Goal: Transaction & Acquisition: Purchase product/service

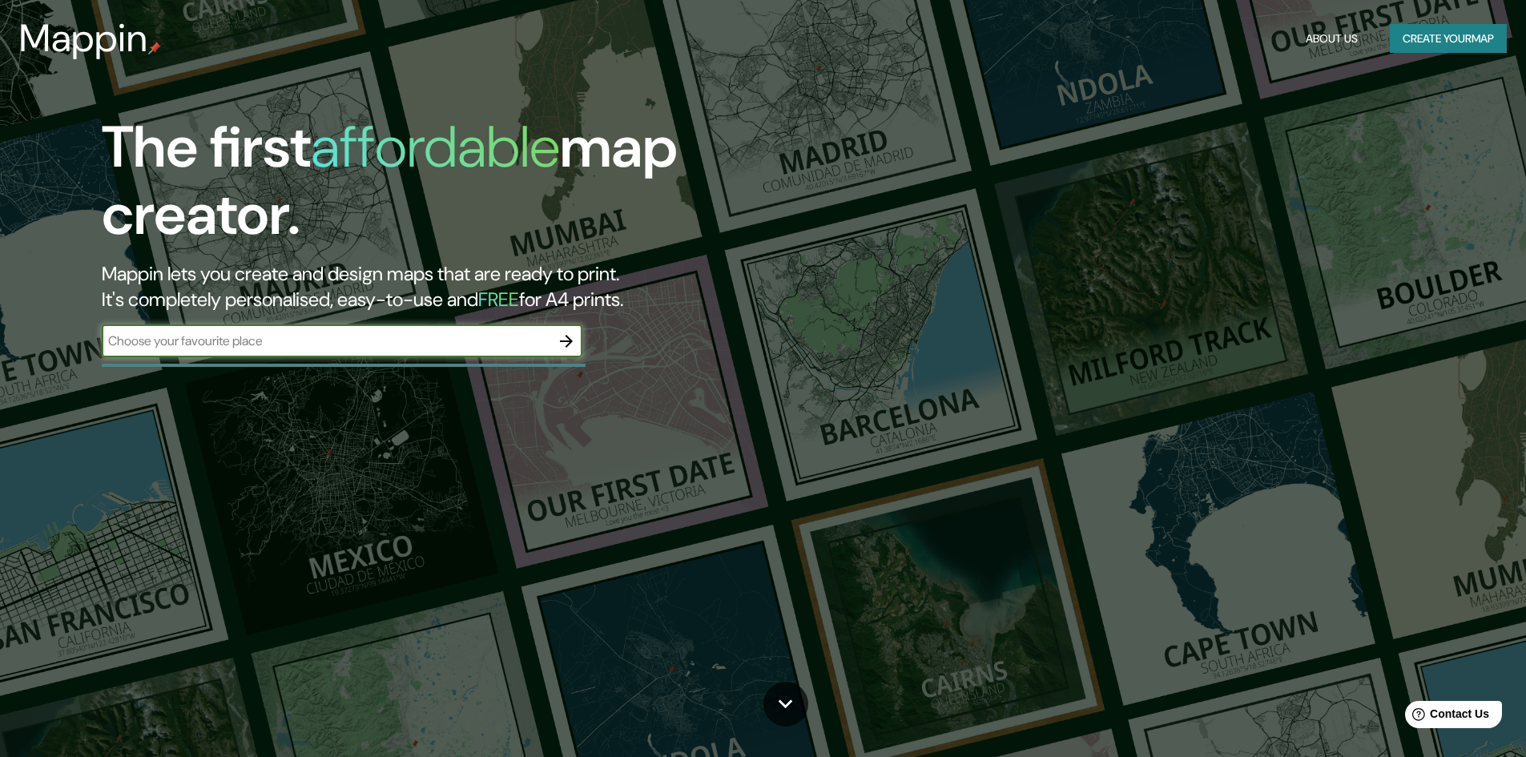
drag, startPoint x: 318, startPoint y: 332, endPoint x: 292, endPoint y: 345, distance: 29.0
click at [318, 332] on input "text" at bounding box center [326, 341] width 449 height 18
type input "[GEOGRAPHIC_DATA]"
drag, startPoint x: 571, startPoint y: 340, endPoint x: 553, endPoint y: 353, distance: 22.3
click at [553, 352] on div at bounding box center [566, 341] width 32 height 32
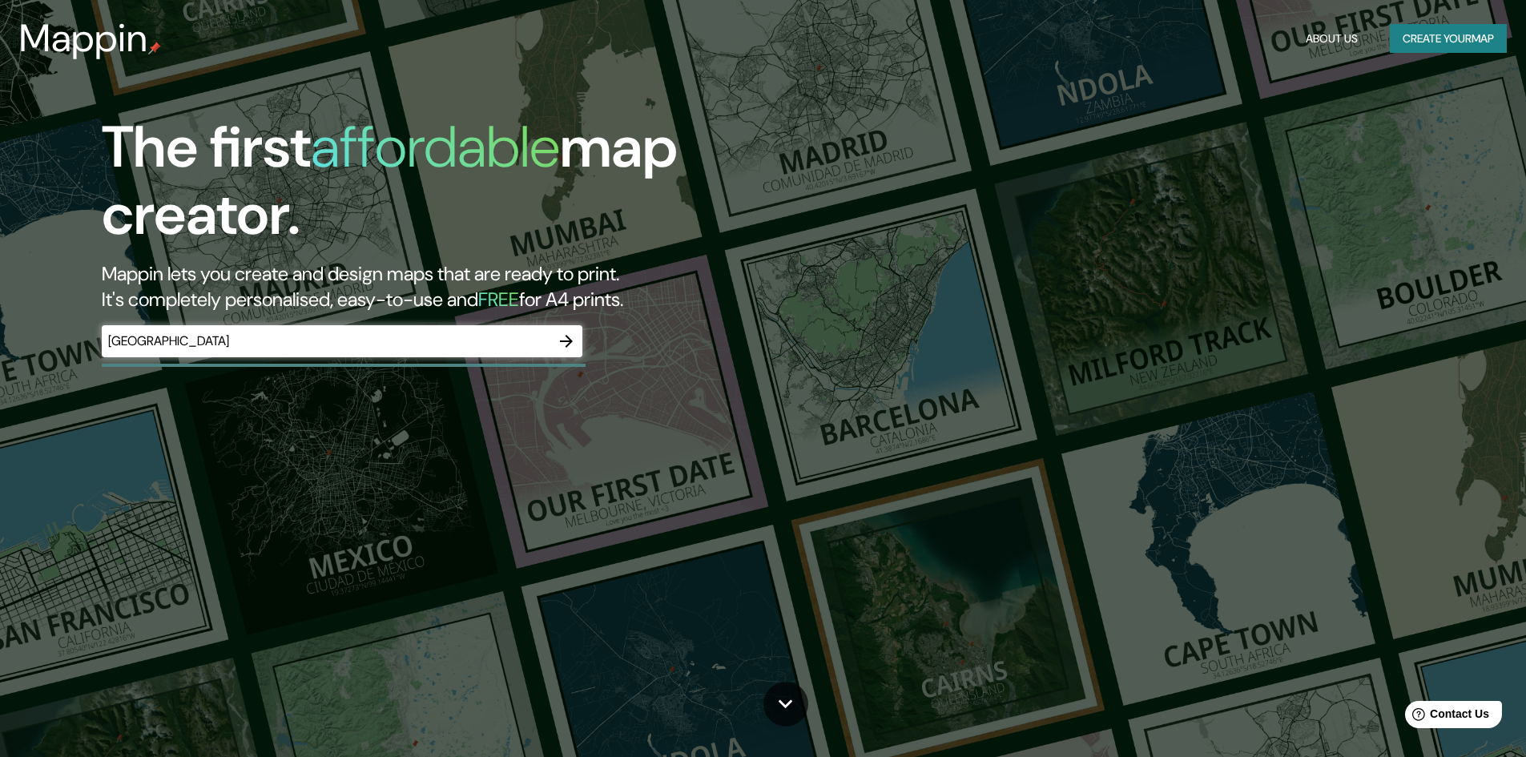
click at [558, 345] on icon "button" at bounding box center [566, 341] width 19 height 19
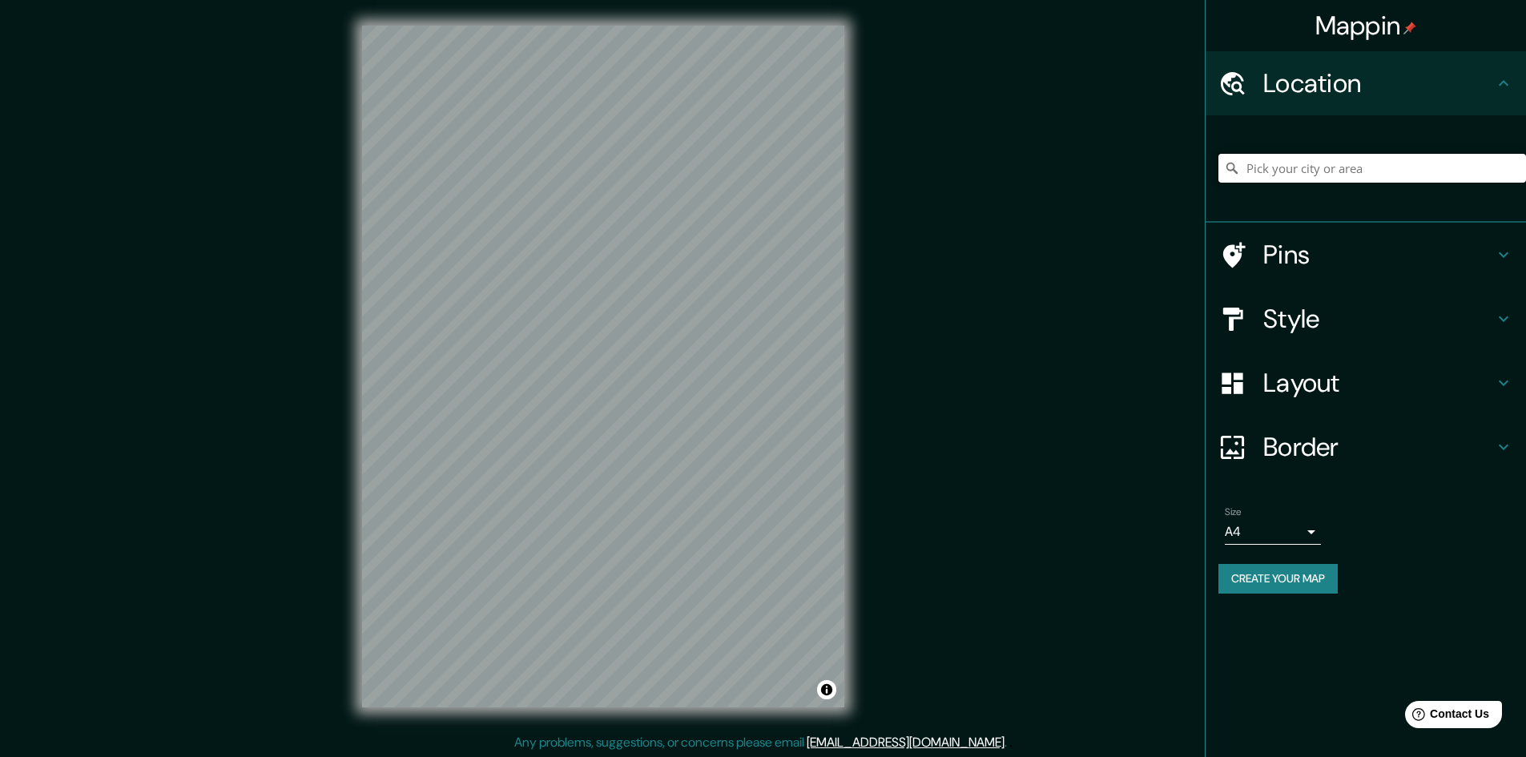
drag, startPoint x: 1386, startPoint y: 174, endPoint x: 1378, endPoint y: 167, distance: 10.8
click at [1378, 167] on input "Pick your city or area" at bounding box center [1372, 168] width 308 height 29
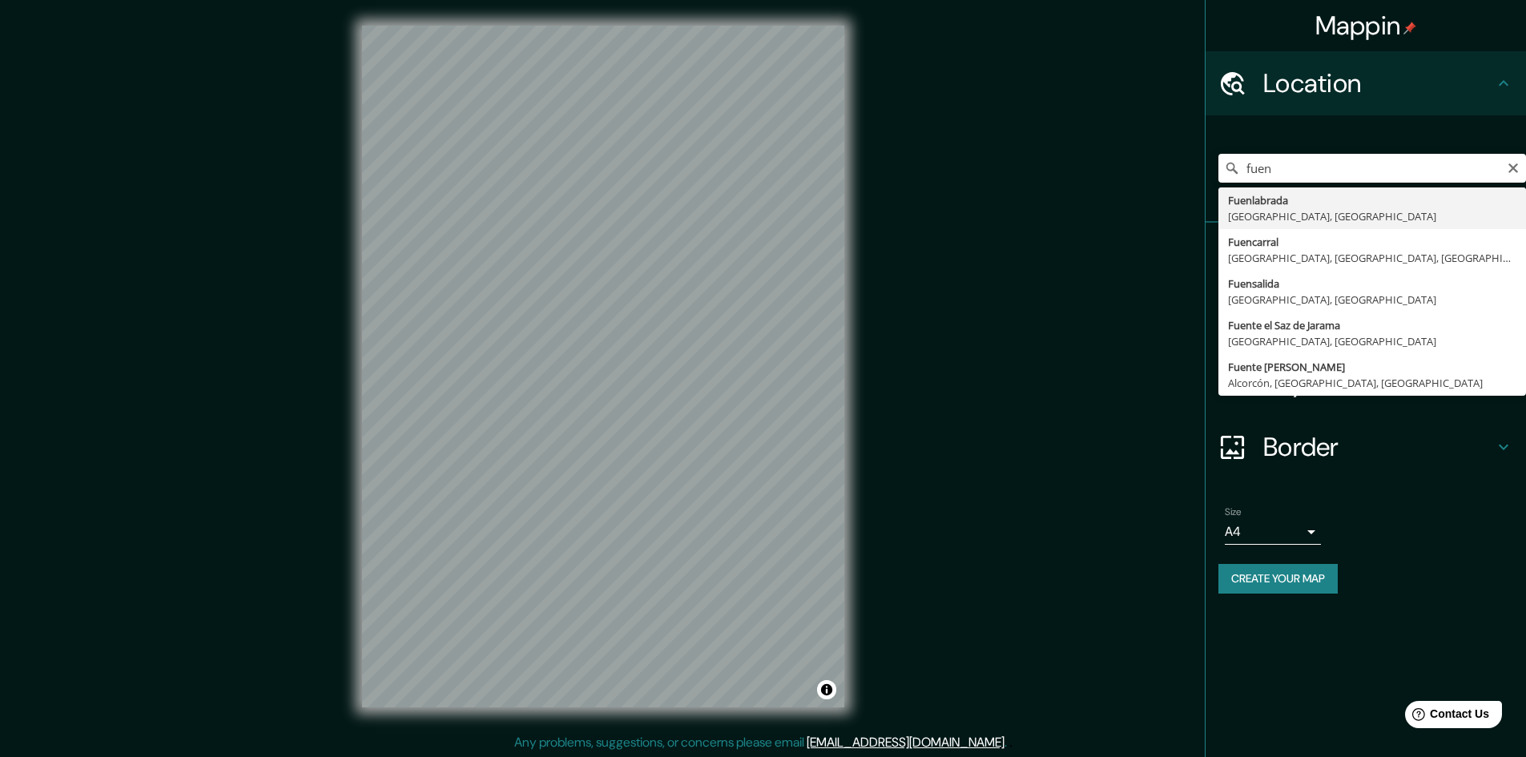
type input "Fuenlabrada, [GEOGRAPHIC_DATA], [GEOGRAPHIC_DATA]"
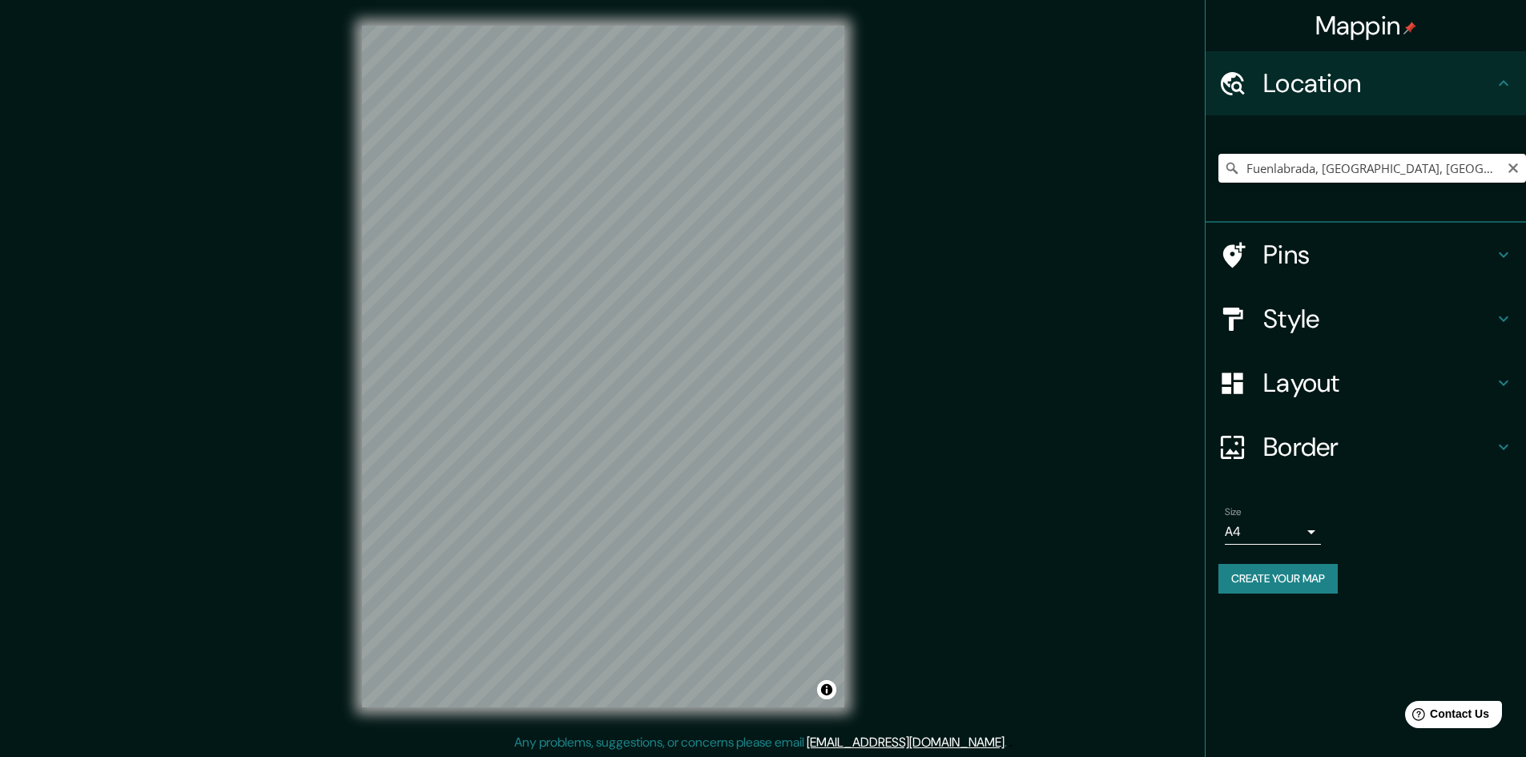
click at [1233, 168] on icon at bounding box center [1232, 168] width 16 height 16
click at [1401, 171] on input "Fuenlabrada, [GEOGRAPHIC_DATA], [GEOGRAPHIC_DATA]" at bounding box center [1372, 168] width 308 height 29
click at [1368, 166] on input "Fuenlabrada, [GEOGRAPHIC_DATA], [GEOGRAPHIC_DATA]" at bounding box center [1372, 168] width 308 height 29
click at [1419, 191] on div "Fuenlabrada, [GEOGRAPHIC_DATA], [GEOGRAPHIC_DATA]" at bounding box center [1372, 168] width 308 height 80
click at [1418, 171] on input "Fuenlabrada, [GEOGRAPHIC_DATA], [GEOGRAPHIC_DATA]" at bounding box center [1372, 168] width 308 height 29
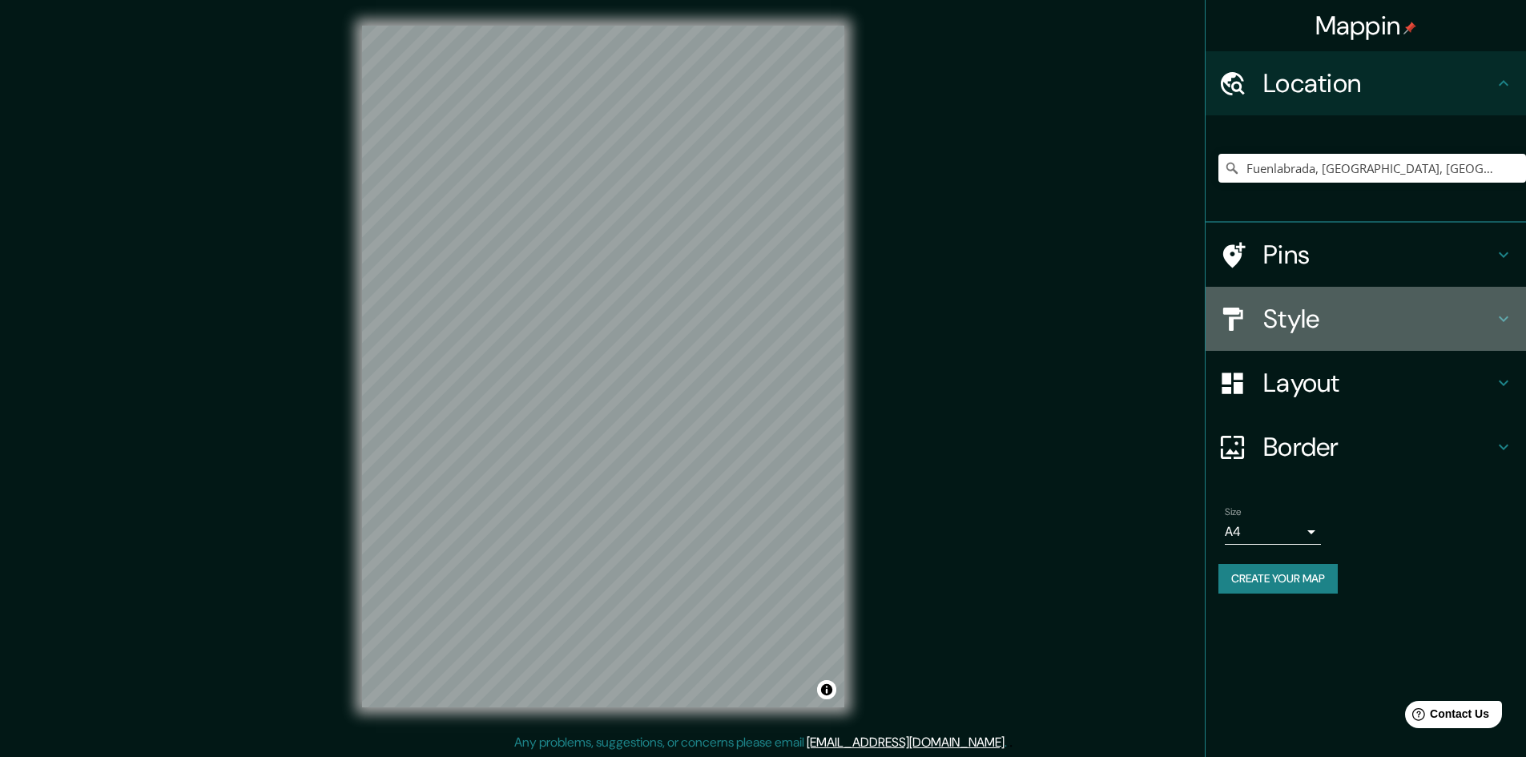
click at [1371, 327] on h4 "Style" at bounding box center [1378, 319] width 231 height 32
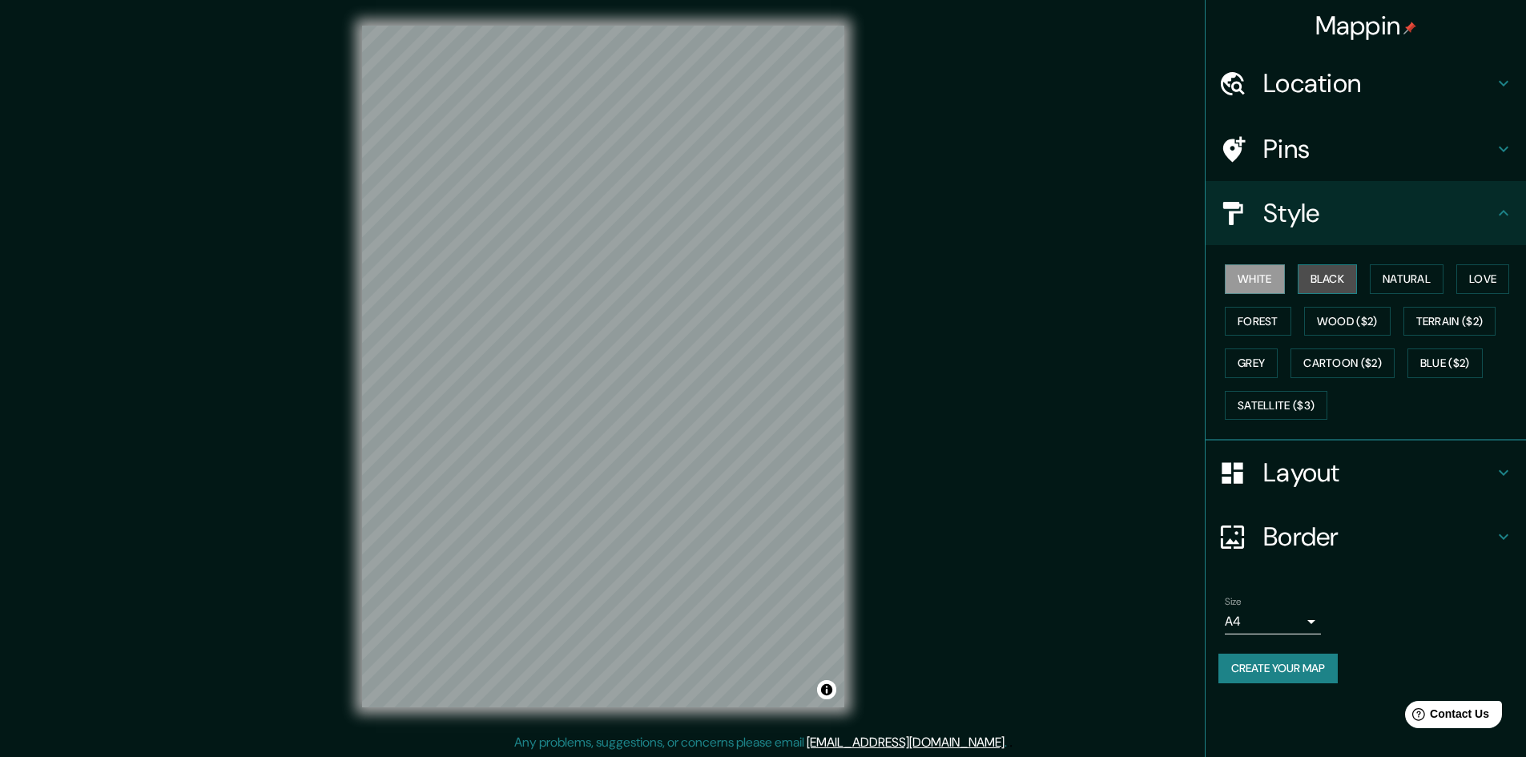
click at [1338, 285] on button "Black" at bounding box center [1327, 279] width 60 height 30
click at [1385, 278] on button "Natural" at bounding box center [1407, 279] width 74 height 30
click at [1431, 274] on button "Natural" at bounding box center [1407, 279] width 74 height 30
click at [1487, 284] on button "Love" at bounding box center [1482, 279] width 53 height 30
click at [1250, 322] on button "Forest" at bounding box center [1258, 322] width 66 height 30
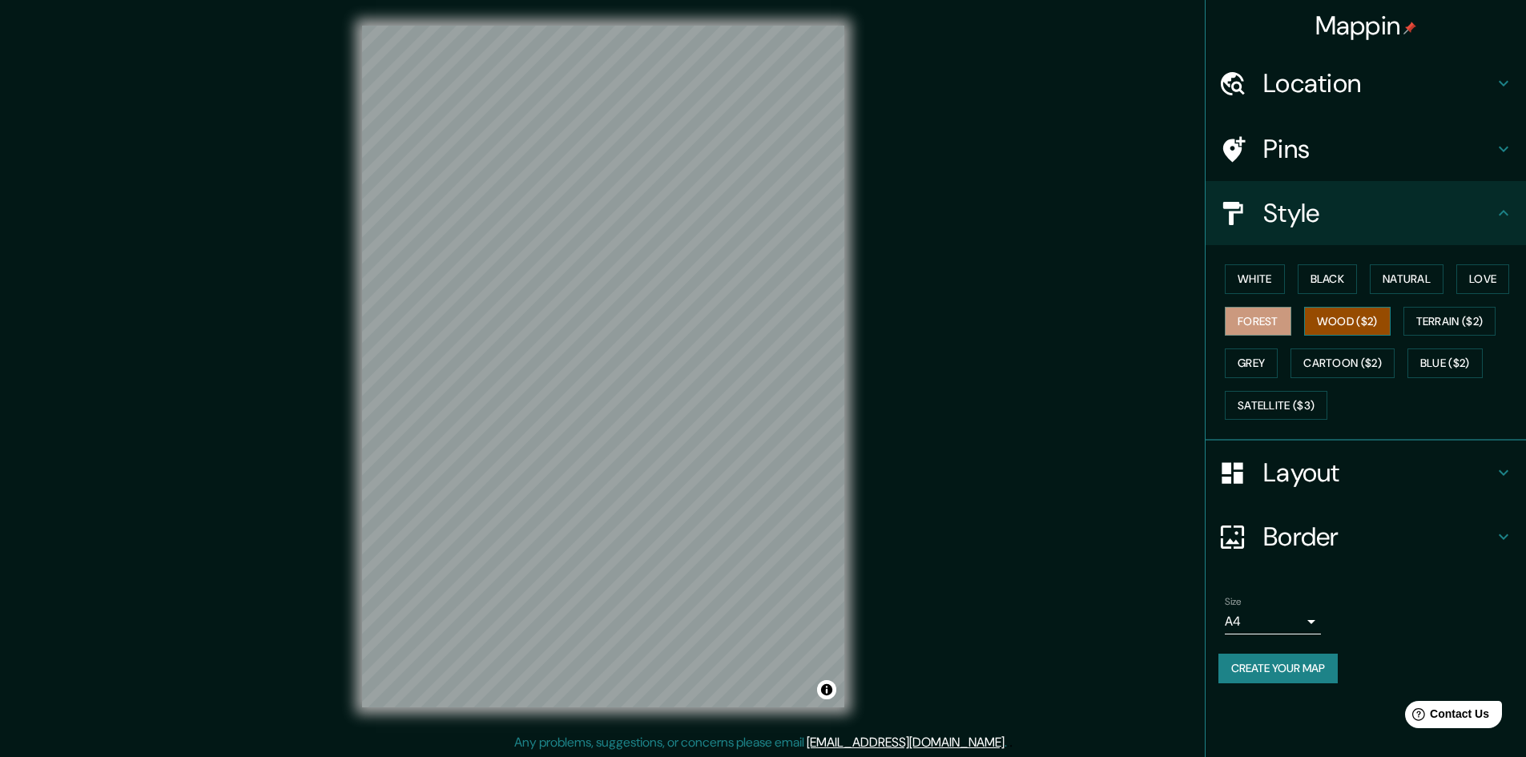
click at [1322, 321] on button "Wood ($2)" at bounding box center [1347, 322] width 86 height 30
click at [1269, 356] on button "Grey" at bounding box center [1251, 363] width 53 height 30
click at [1297, 626] on body "Mappin Location [GEOGRAPHIC_DATA], [GEOGRAPHIC_DATA], [GEOGRAPHIC_DATA] Pins St…" at bounding box center [763, 378] width 1526 height 757
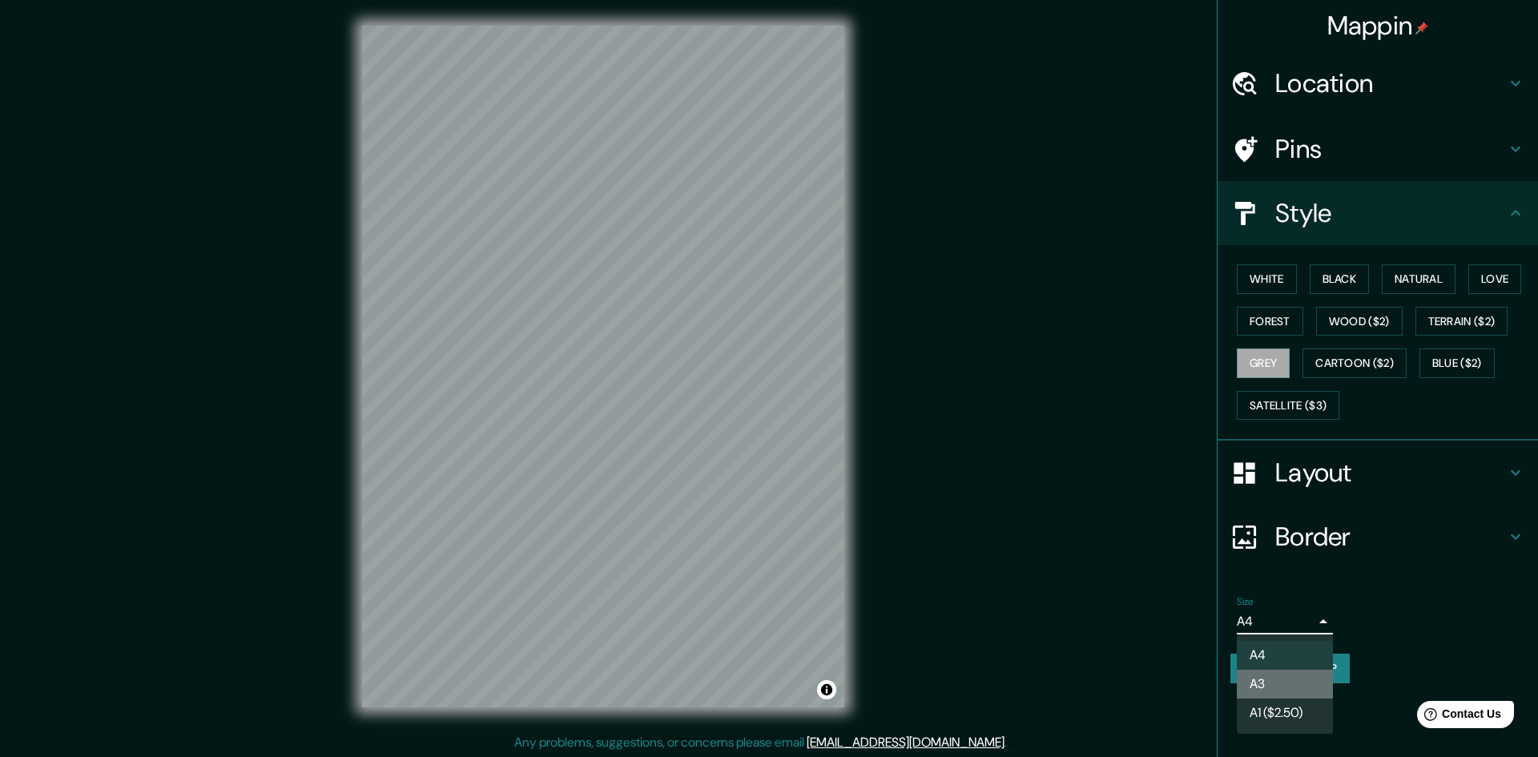
click at [1283, 676] on li "A3" at bounding box center [1285, 684] width 96 height 29
type input "a4"
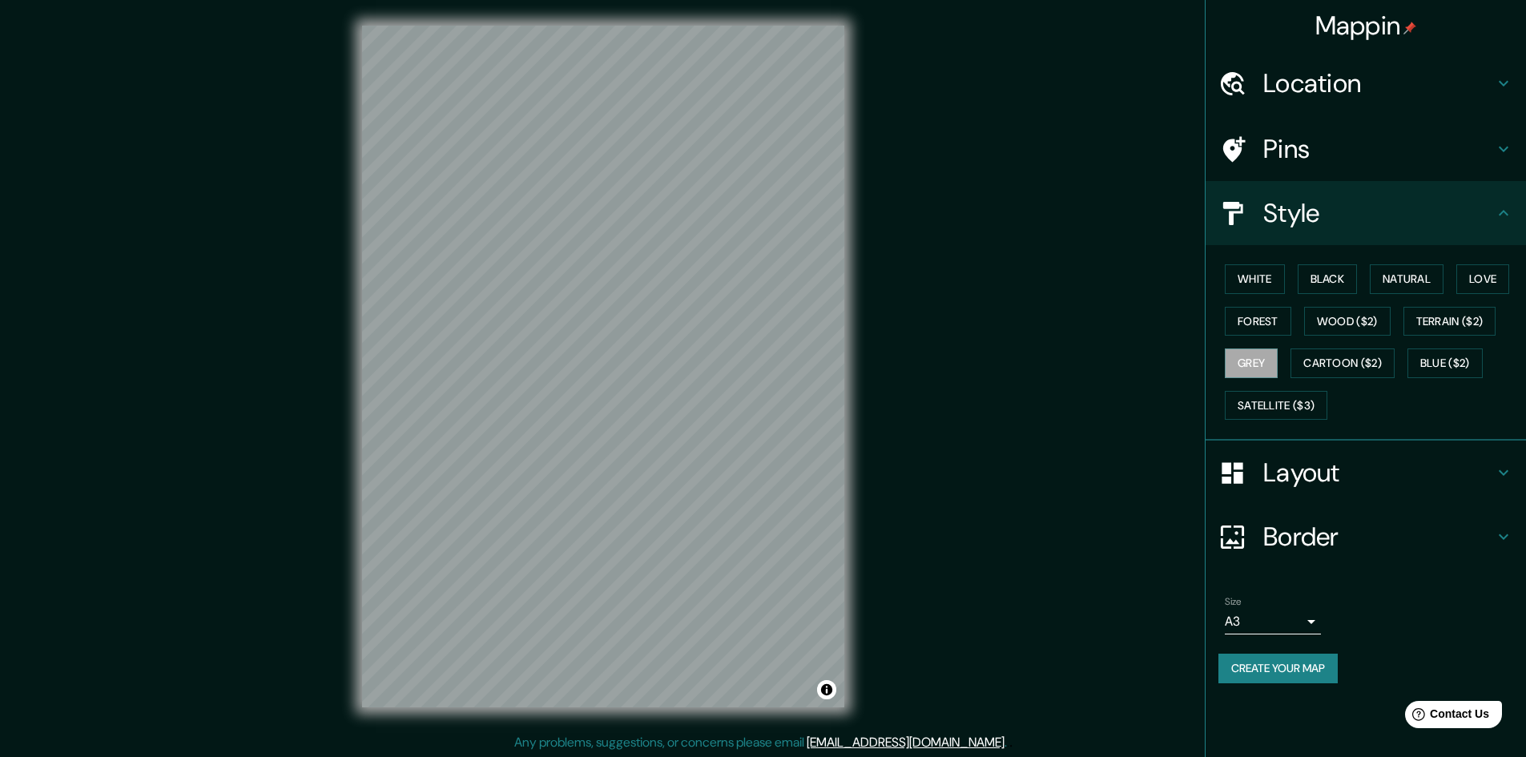
click at [1342, 469] on h4 "Layout" at bounding box center [1378, 473] width 231 height 32
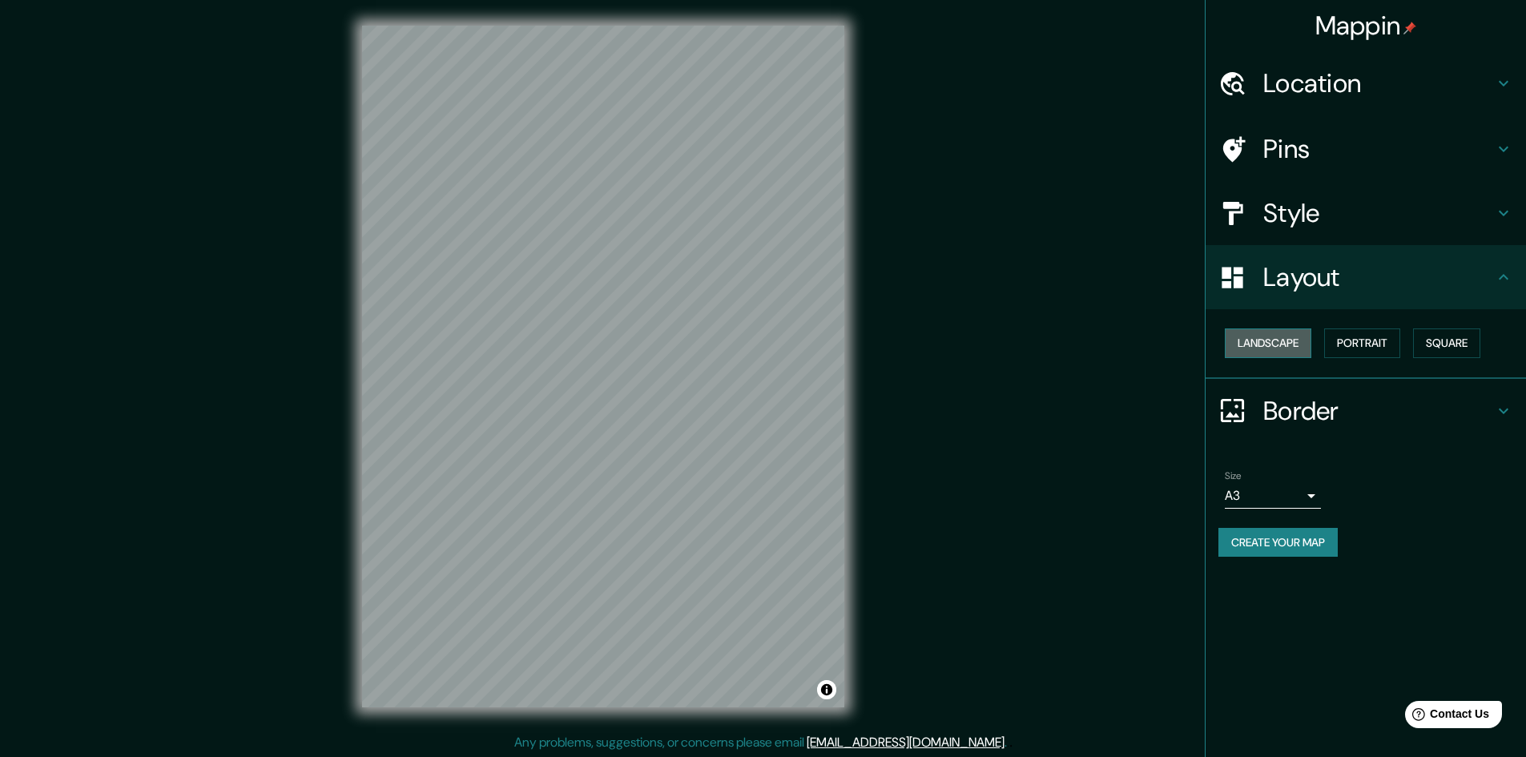
click at [1277, 345] on button "Landscape" at bounding box center [1268, 343] width 86 height 30
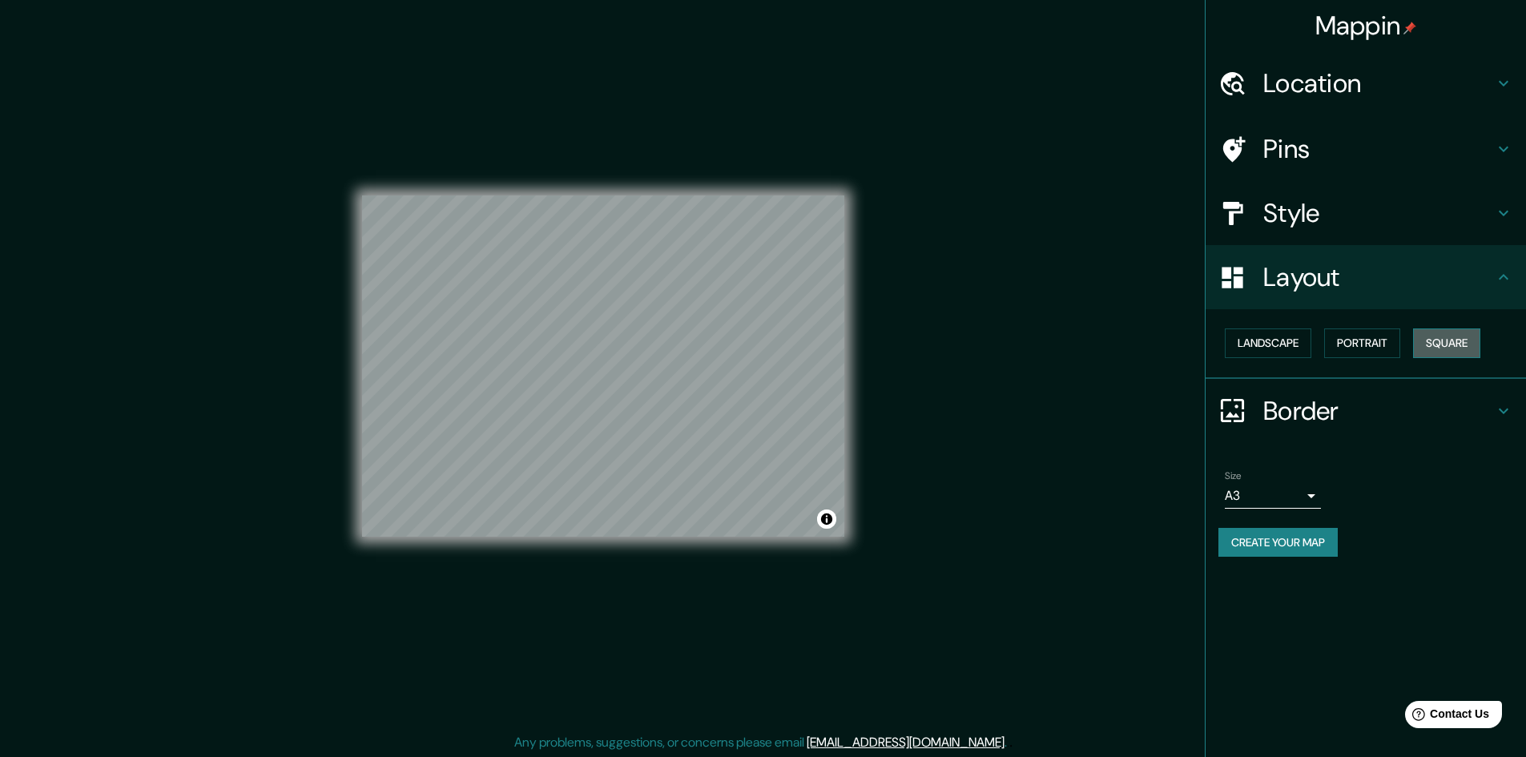
click at [1453, 351] on button "Square" at bounding box center [1446, 343] width 67 height 30
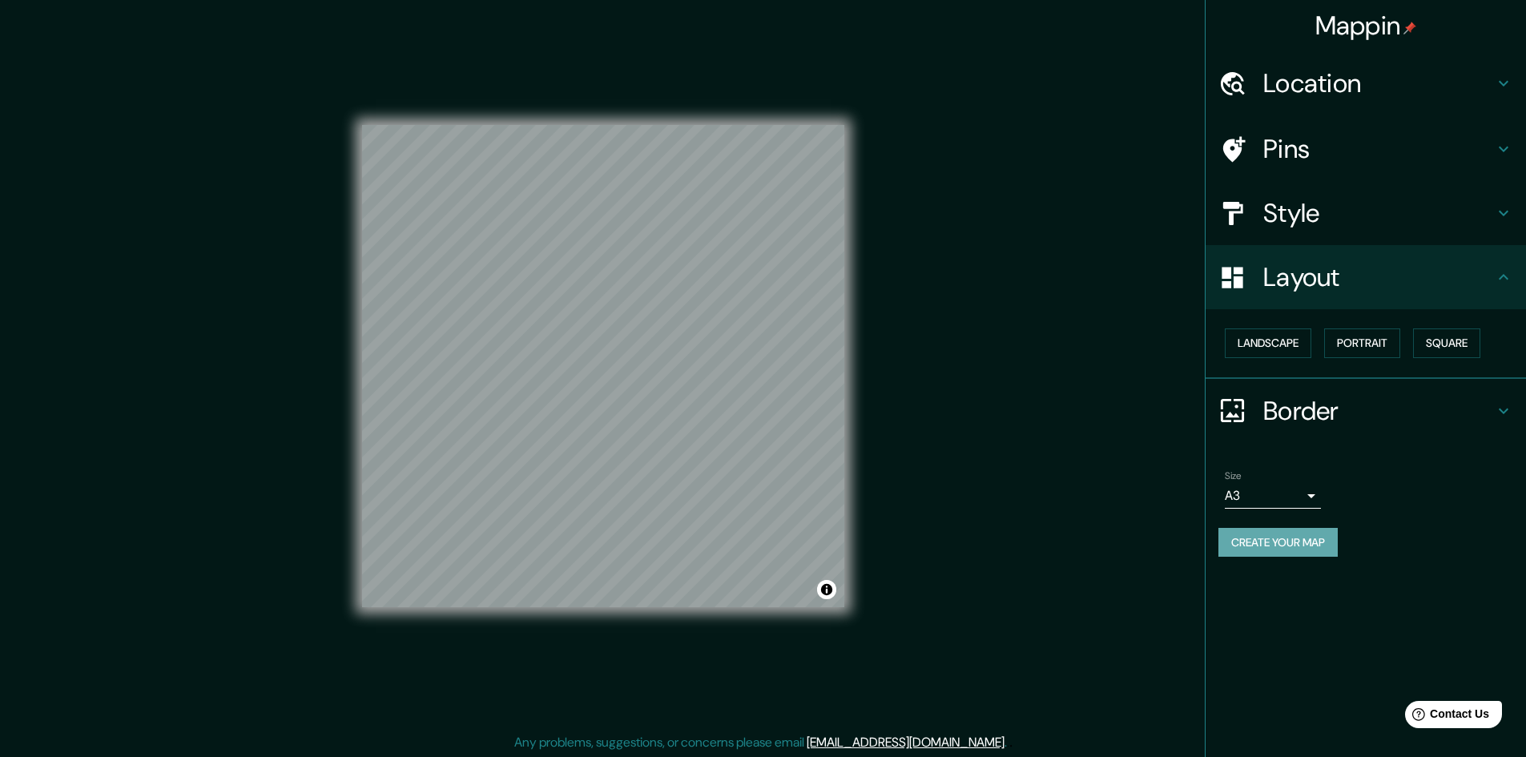
click at [1258, 543] on button "Create your map" at bounding box center [1277, 543] width 119 height 30
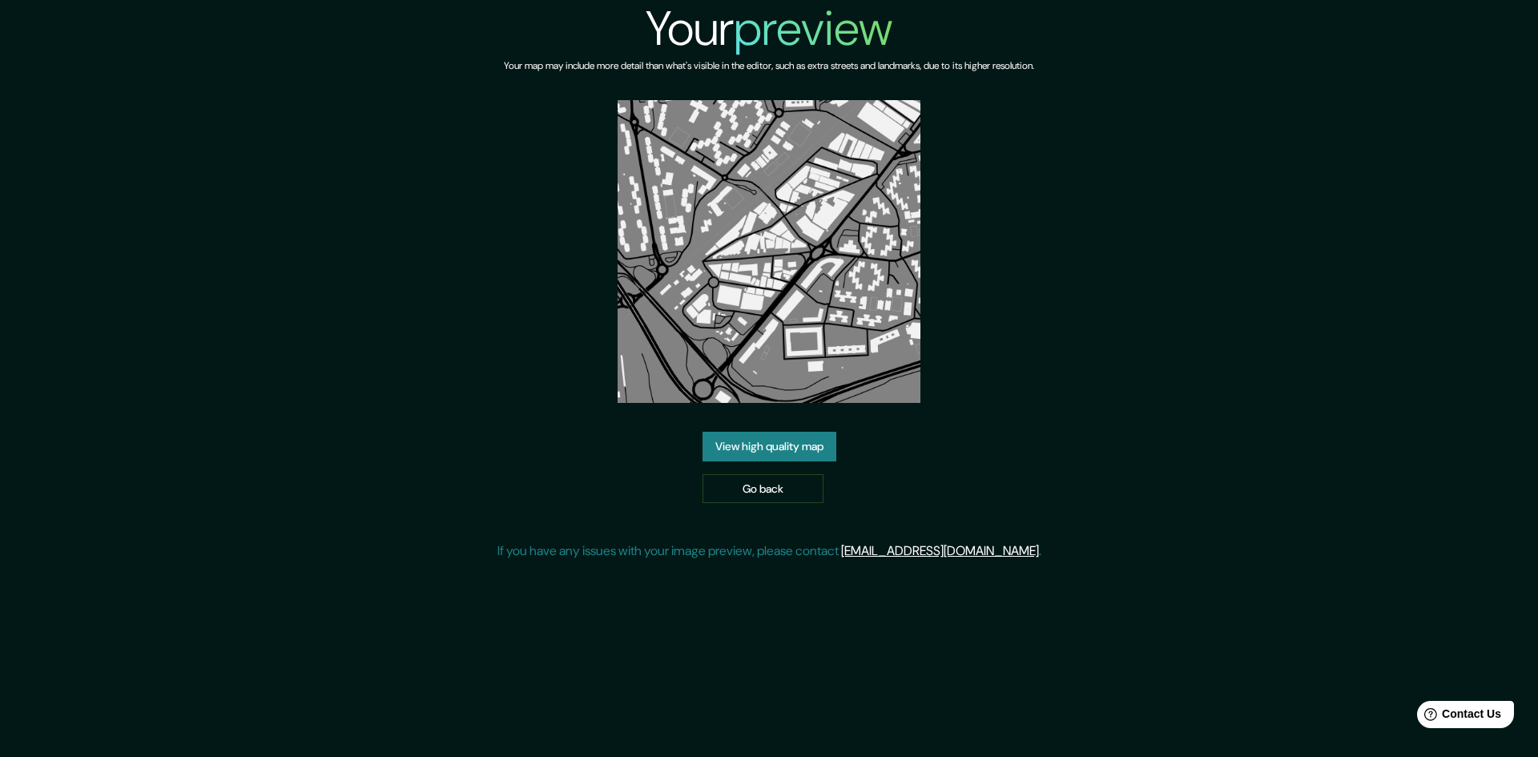
click at [788, 453] on link "View high quality map" at bounding box center [769, 447] width 134 height 30
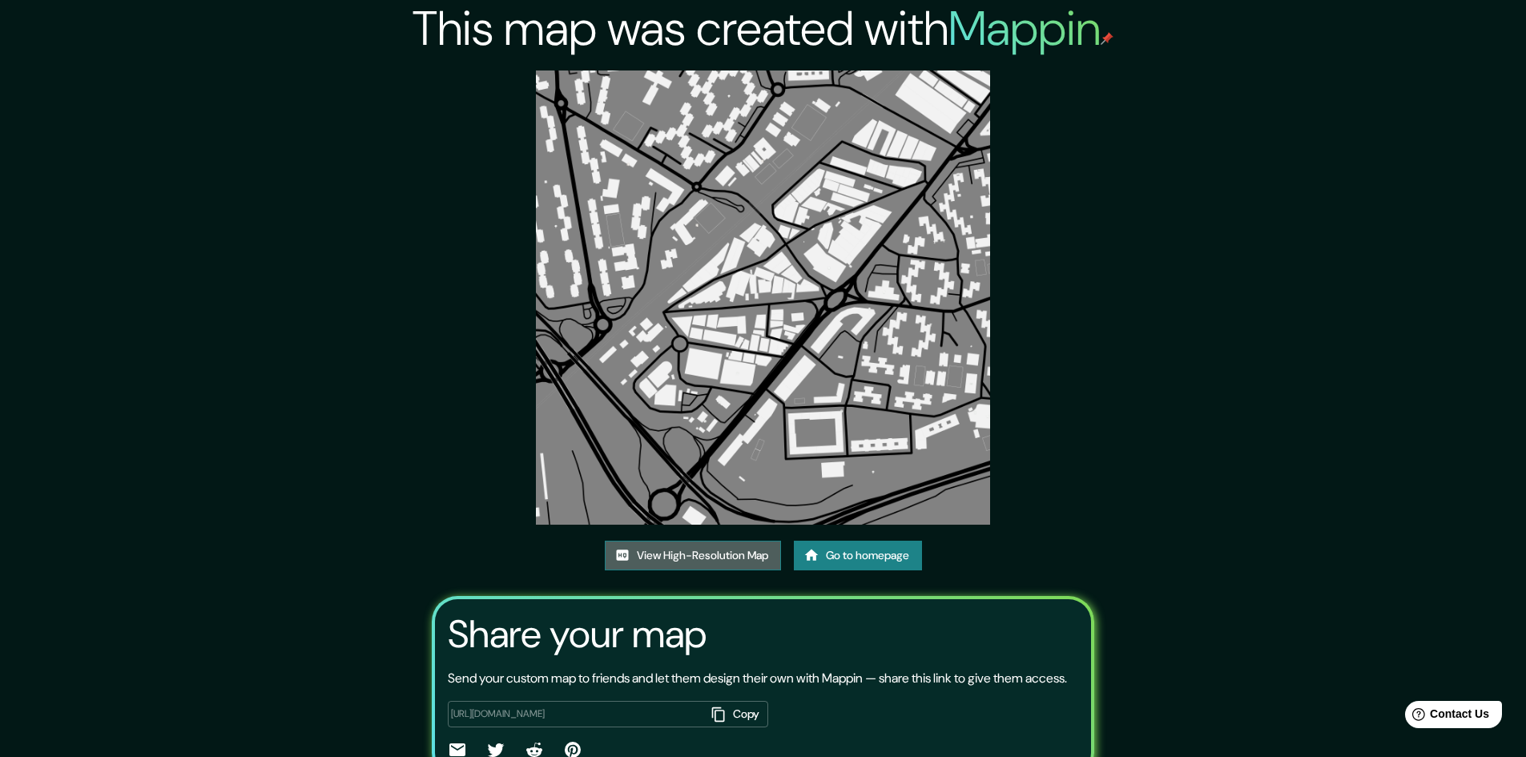
click at [701, 548] on link "View High-Resolution Map" at bounding box center [693, 556] width 176 height 30
